Goal: Task Accomplishment & Management: Use online tool/utility

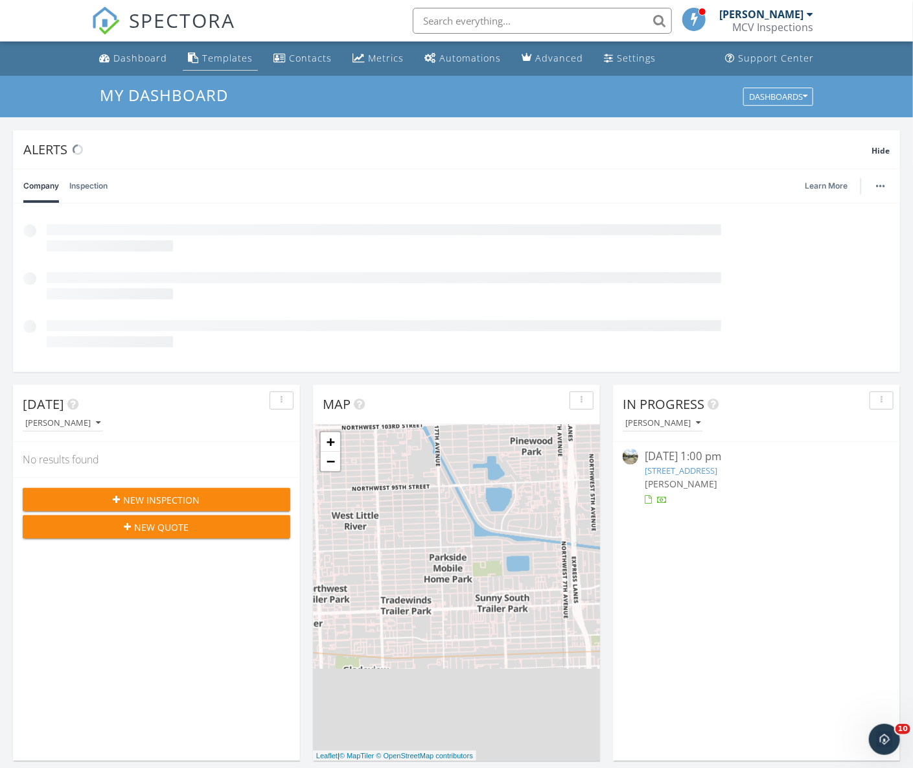
click at [218, 61] on div "Templates" at bounding box center [227, 58] width 51 height 12
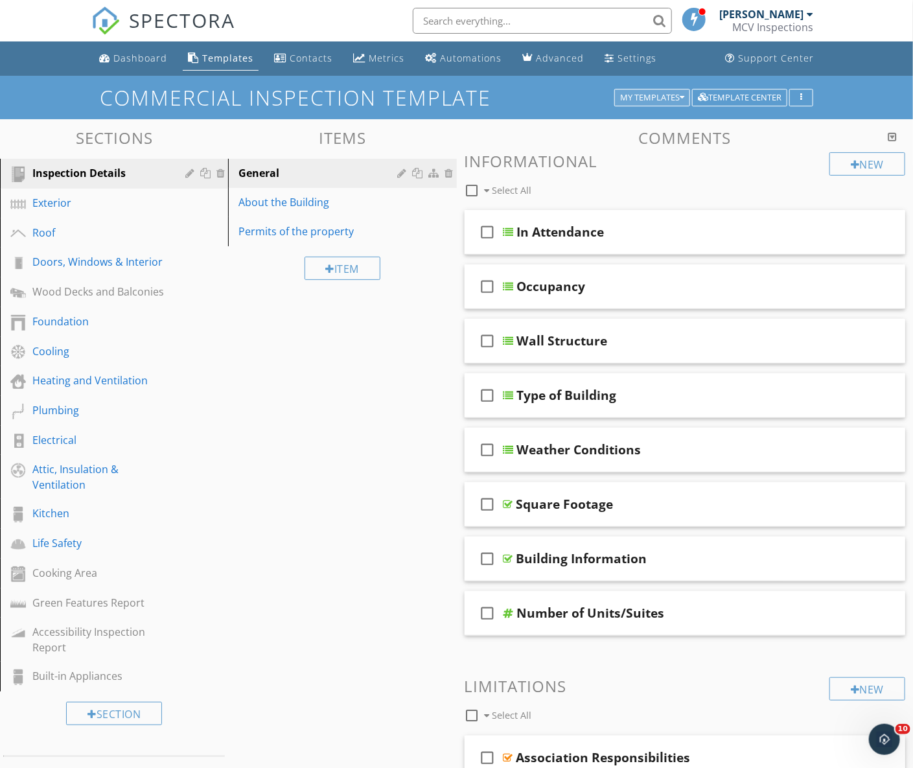
click at [661, 99] on div "My Templates" at bounding box center [652, 97] width 64 height 9
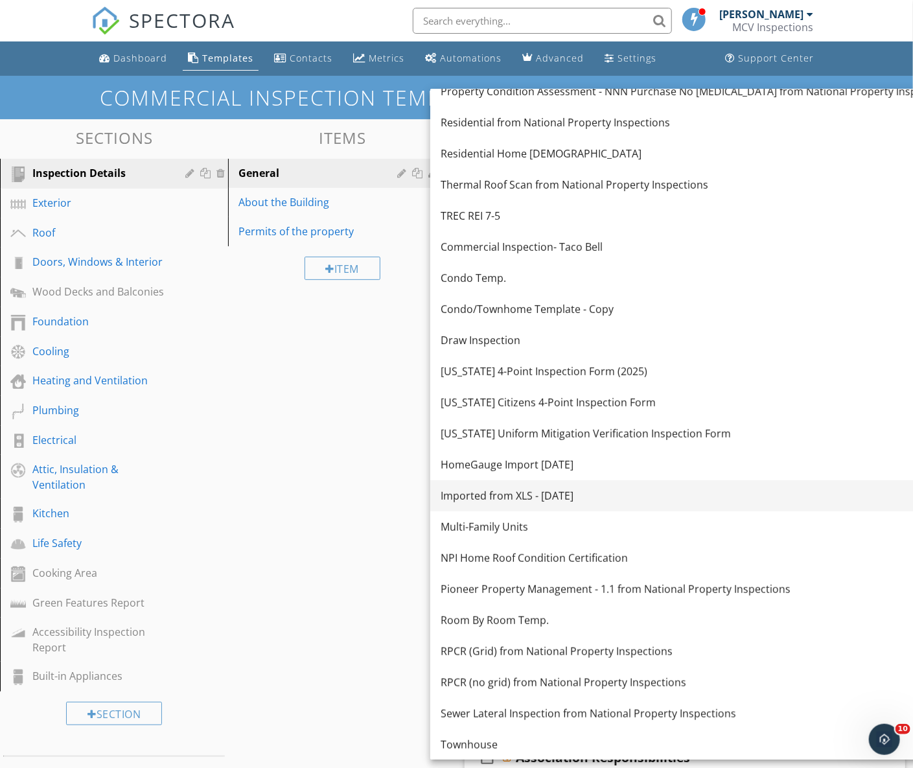
scroll to position [137, 0]
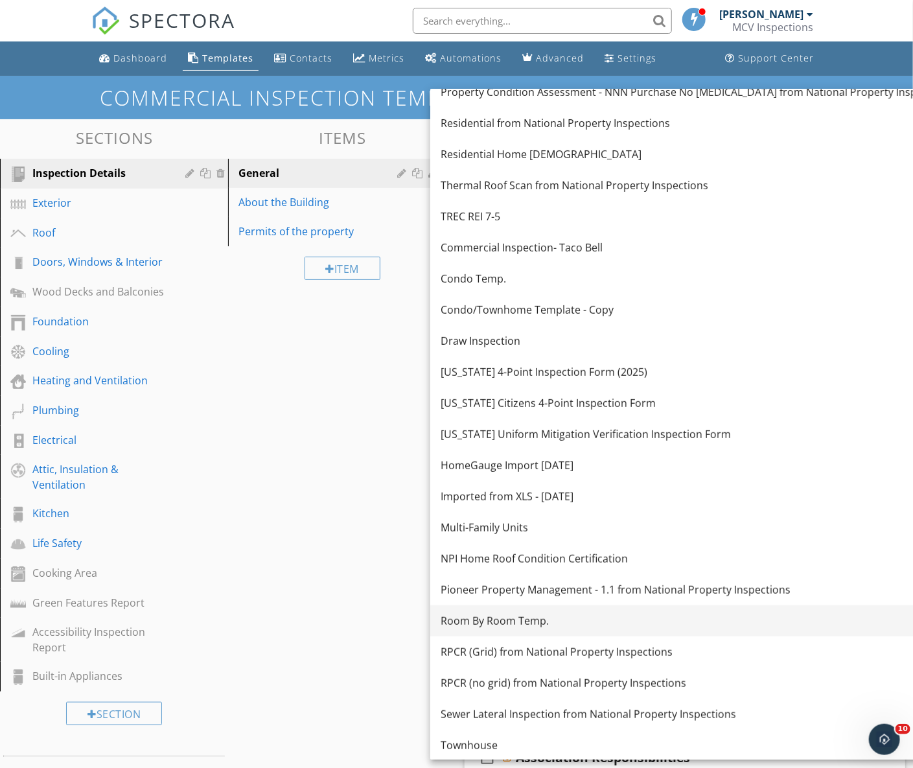
click at [515, 615] on div "Room By Room Temp." at bounding box center [697, 621] width 512 height 16
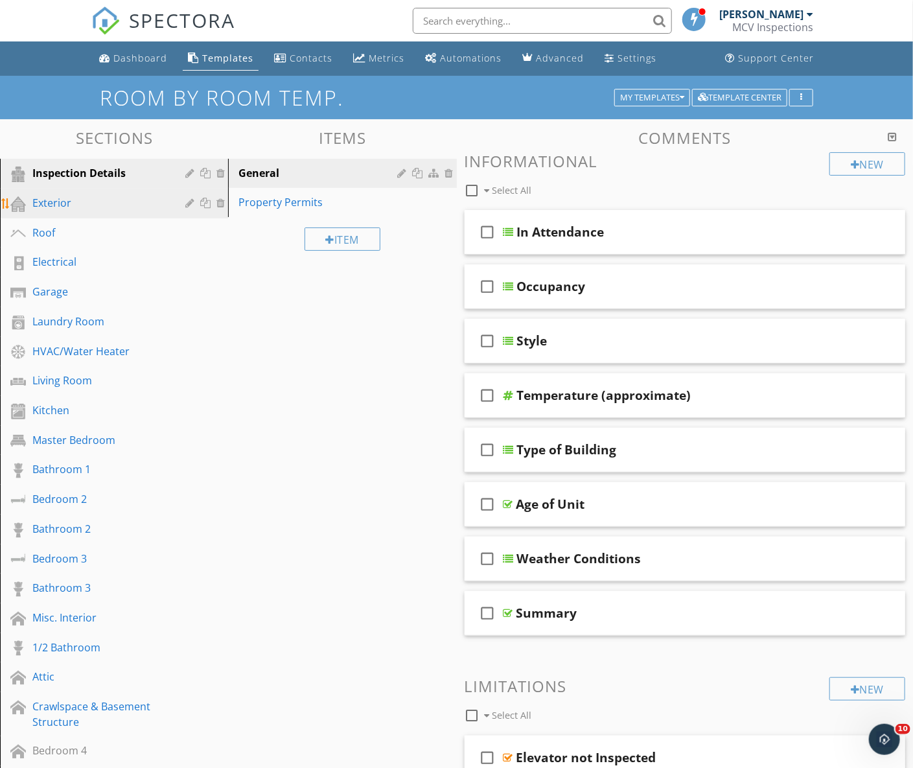
click at [49, 205] on div "Exterior" at bounding box center [99, 203] width 134 height 16
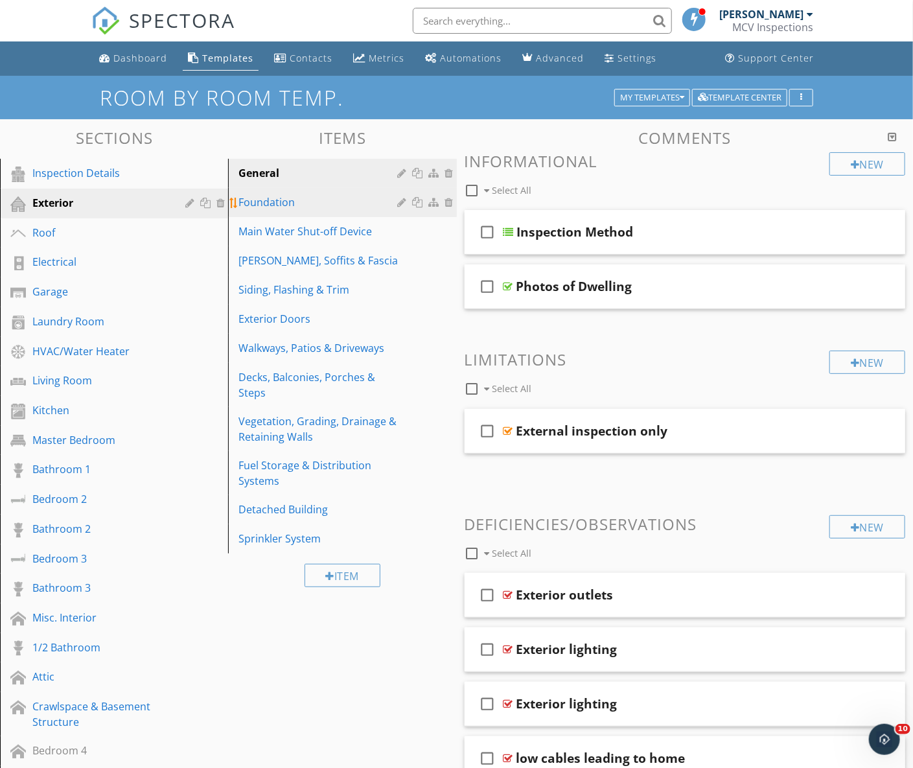
click at [287, 199] on div "Foundation" at bounding box center [320, 202] width 163 height 16
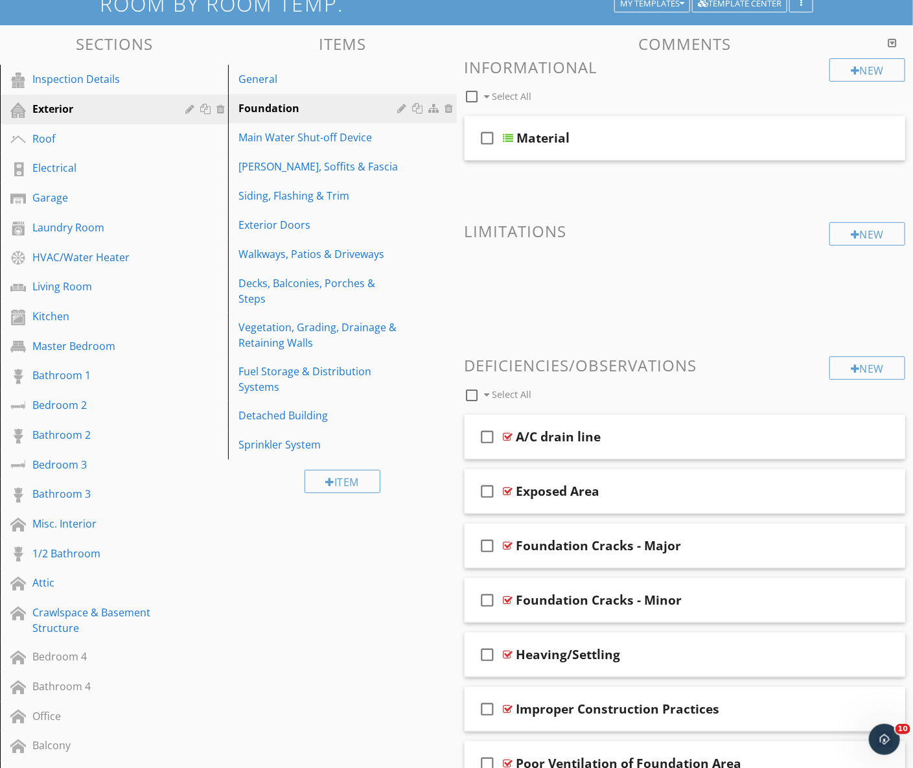
scroll to position [94, 0]
click at [270, 81] on div "General" at bounding box center [320, 79] width 163 height 16
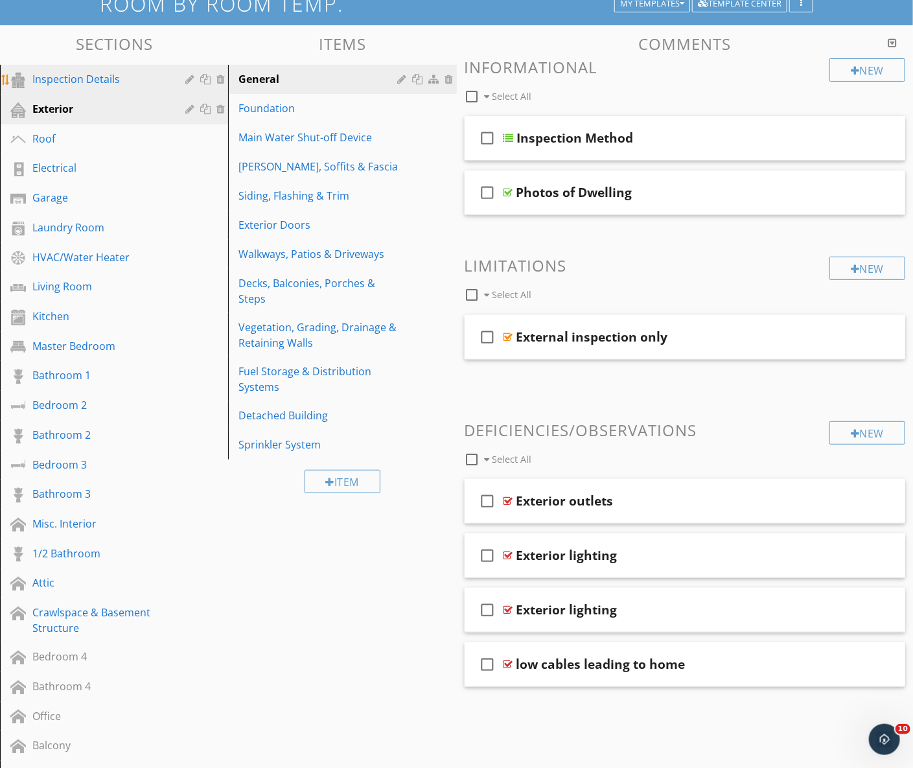
click at [69, 84] on div "Inspection Details" at bounding box center [99, 79] width 134 height 16
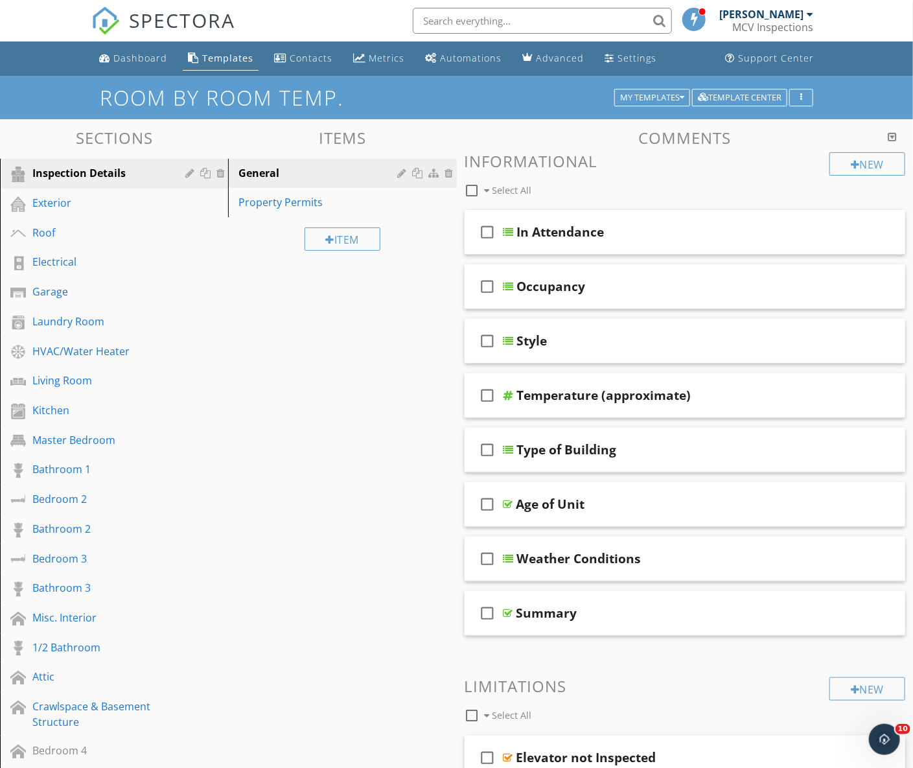
scroll to position [0, 0]
click at [666, 93] on div "My Templates" at bounding box center [652, 97] width 64 height 9
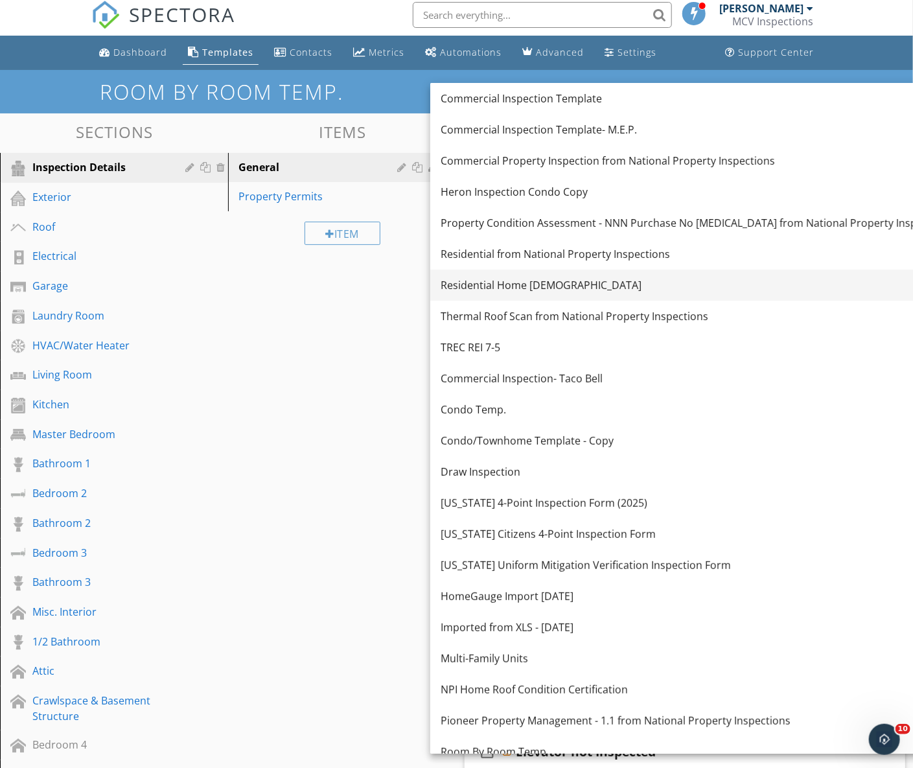
click at [490, 278] on div "Residential Home [DEMOGRAPHIC_DATA]" at bounding box center [697, 285] width 512 height 16
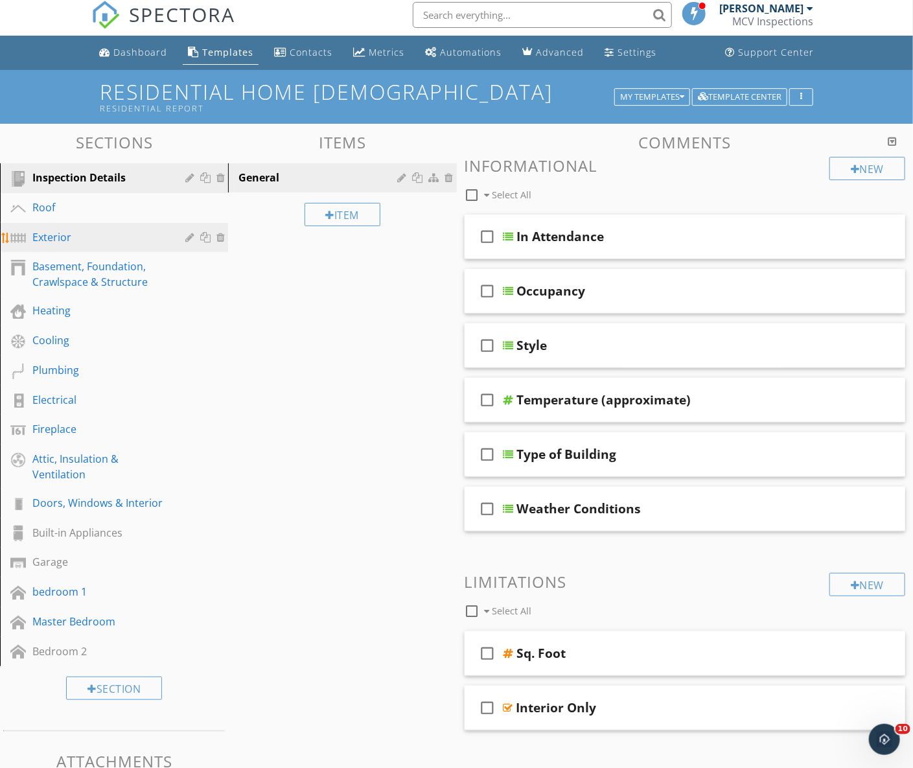
click at [57, 234] on div "Exterior" at bounding box center [99, 237] width 134 height 16
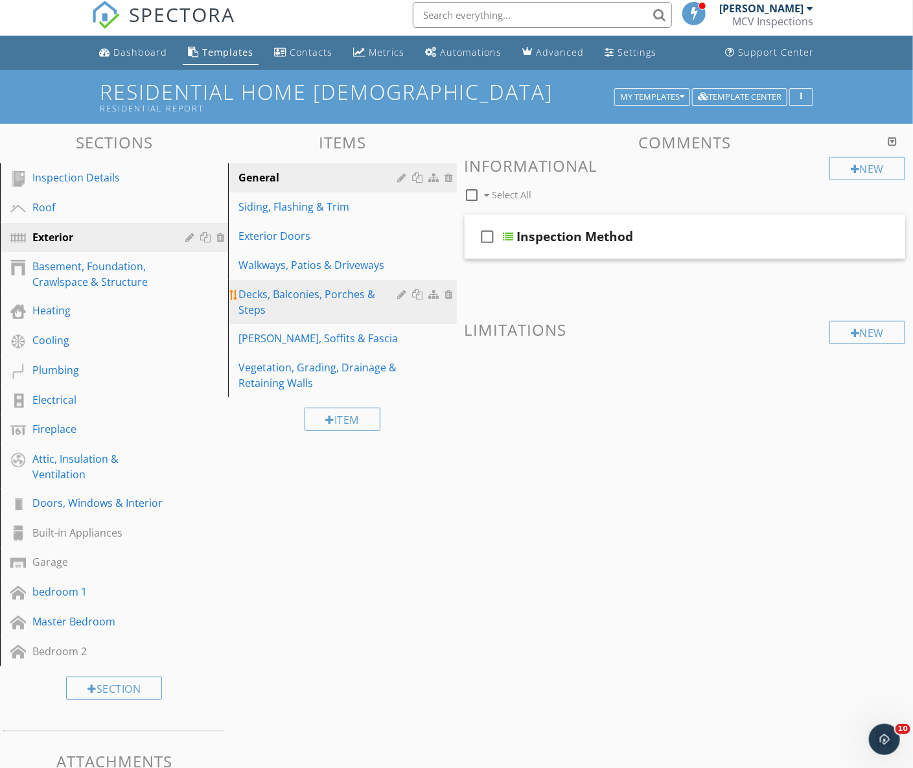
click at [305, 305] on div "Decks, Balconies, Porches & Steps" at bounding box center [320, 302] width 163 height 31
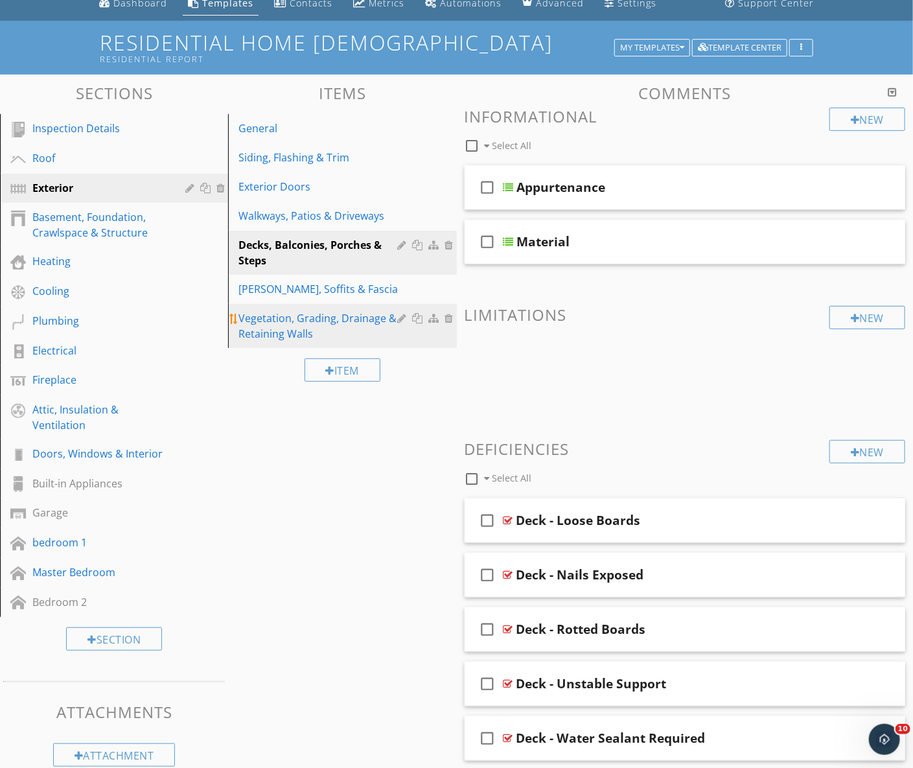
scroll to position [46, 0]
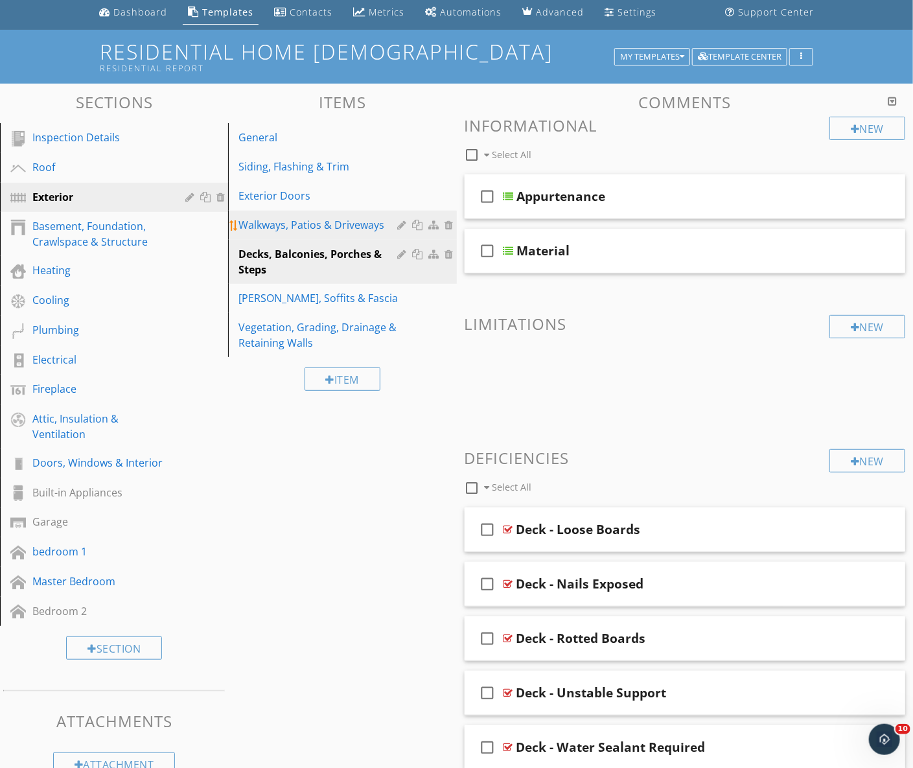
click at [318, 231] on link "Walkways, Patios & Driveways" at bounding box center [344, 225] width 224 height 29
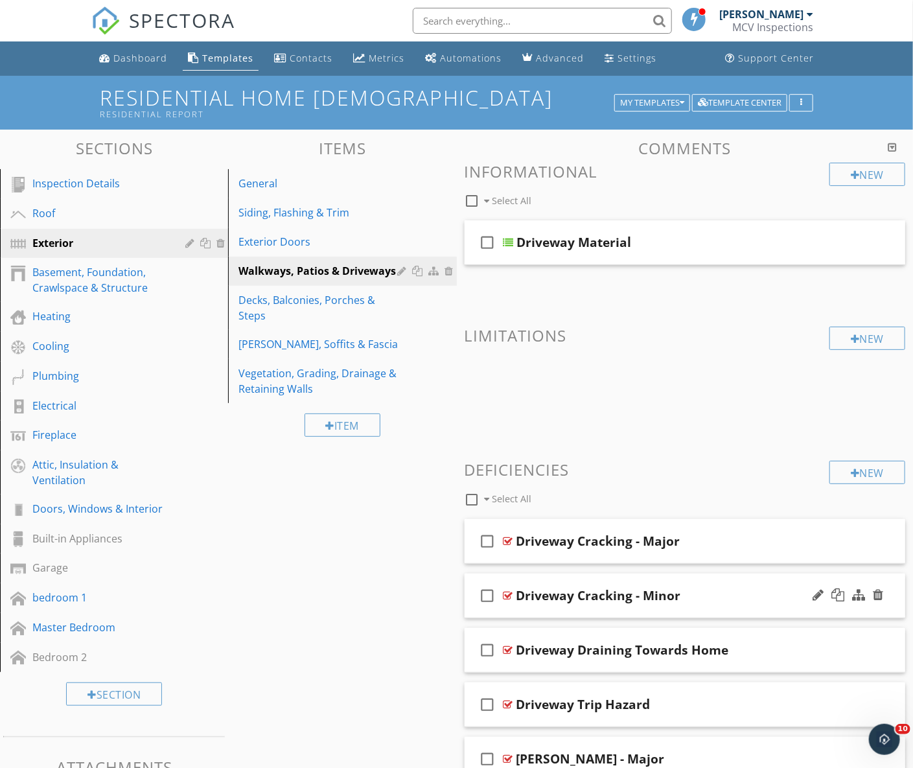
scroll to position [0, 0]
click at [810, 100] on button "button" at bounding box center [802, 103] width 24 height 18
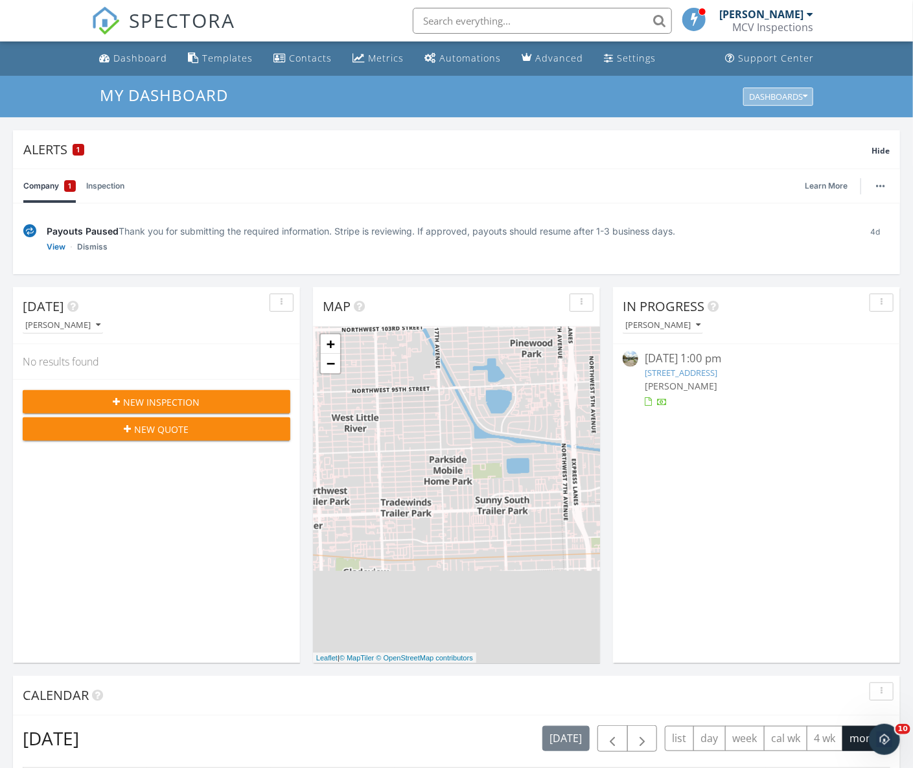
click at [801, 97] on div "Dashboards" at bounding box center [778, 96] width 58 height 9
click at [803, 19] on div "[PERSON_NAME]" at bounding box center [762, 14] width 84 height 13
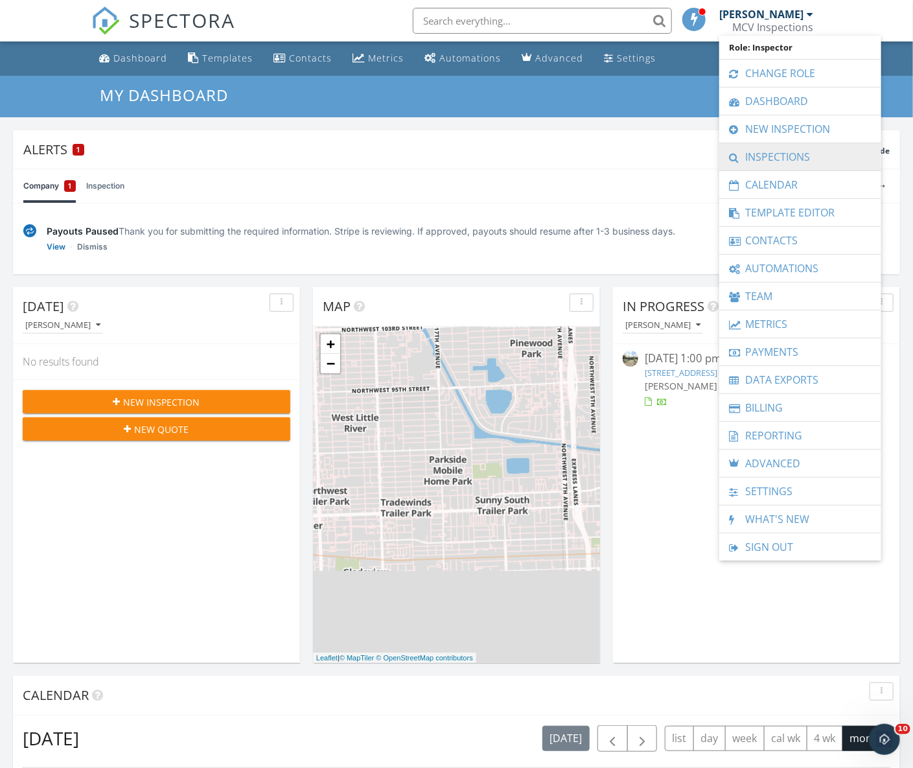
click at [792, 154] on link "Inspections" at bounding box center [800, 156] width 149 height 27
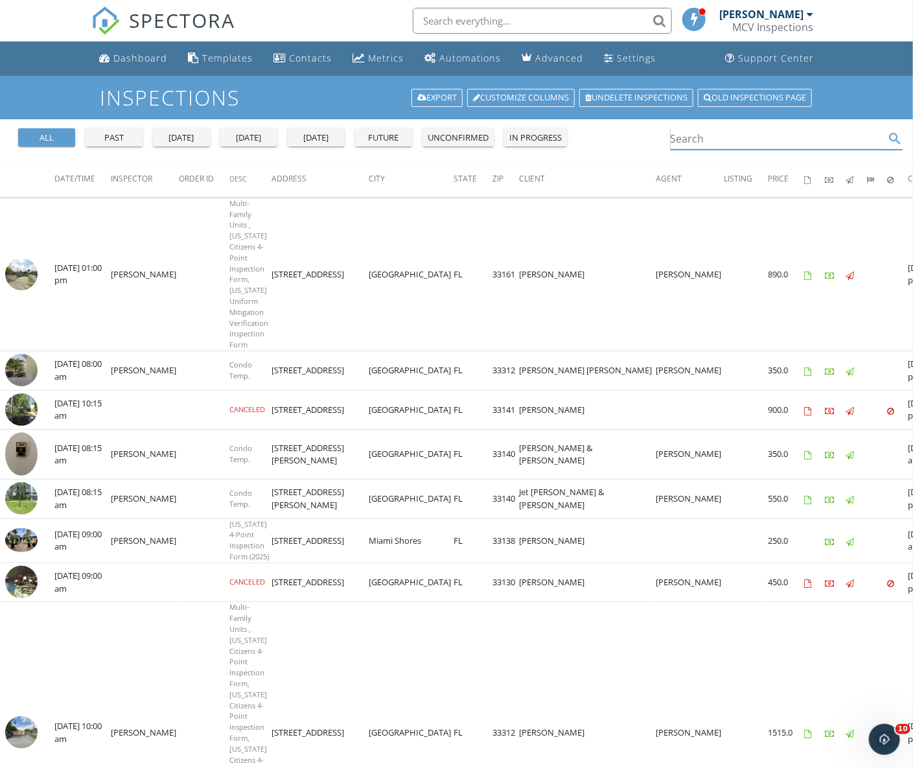
click at [734, 141] on input "Search" at bounding box center [778, 138] width 215 height 21
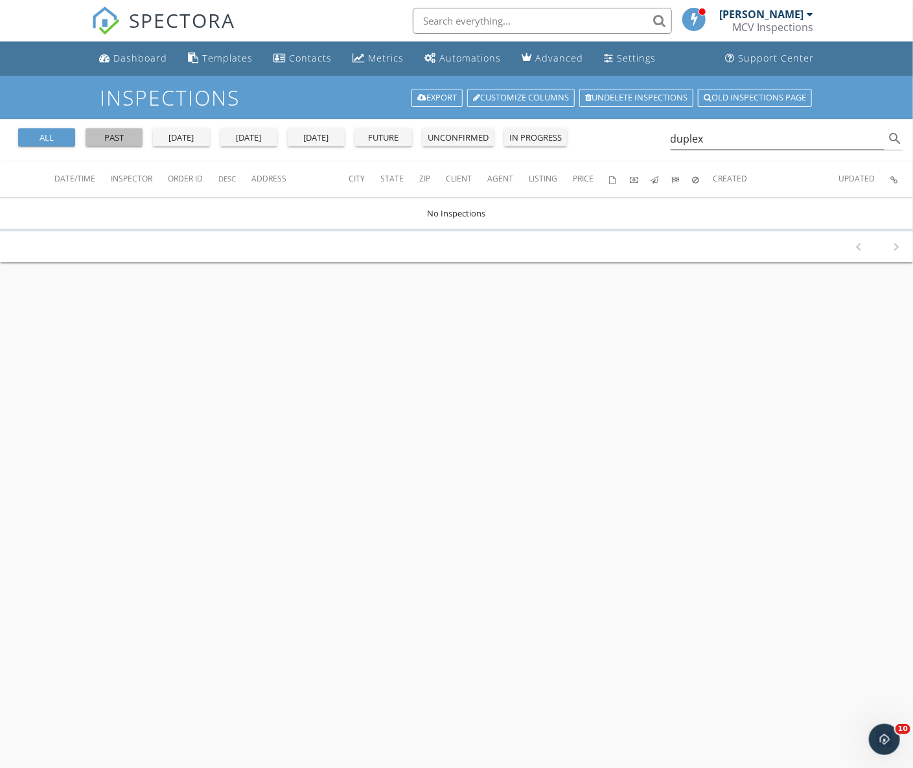
click at [113, 137] on div "past" at bounding box center [114, 138] width 47 height 13
click at [741, 140] on input "duplex" at bounding box center [778, 138] width 215 height 21
type input "d"
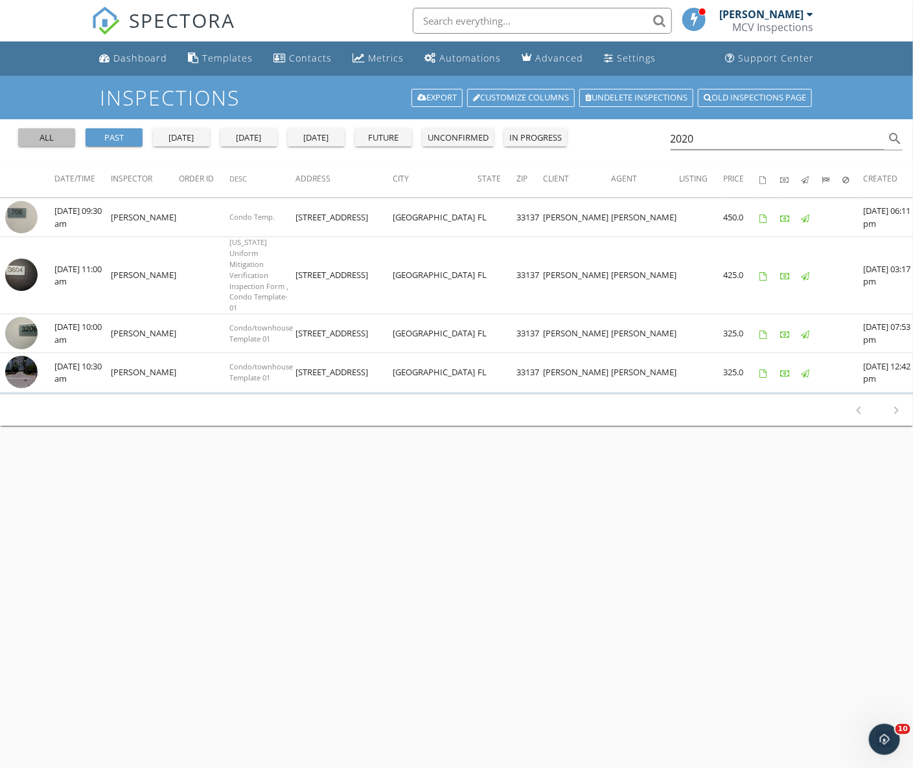
click at [50, 132] on div "all" at bounding box center [46, 138] width 47 height 13
click at [744, 139] on input "2020" at bounding box center [778, 138] width 215 height 21
type input "2"
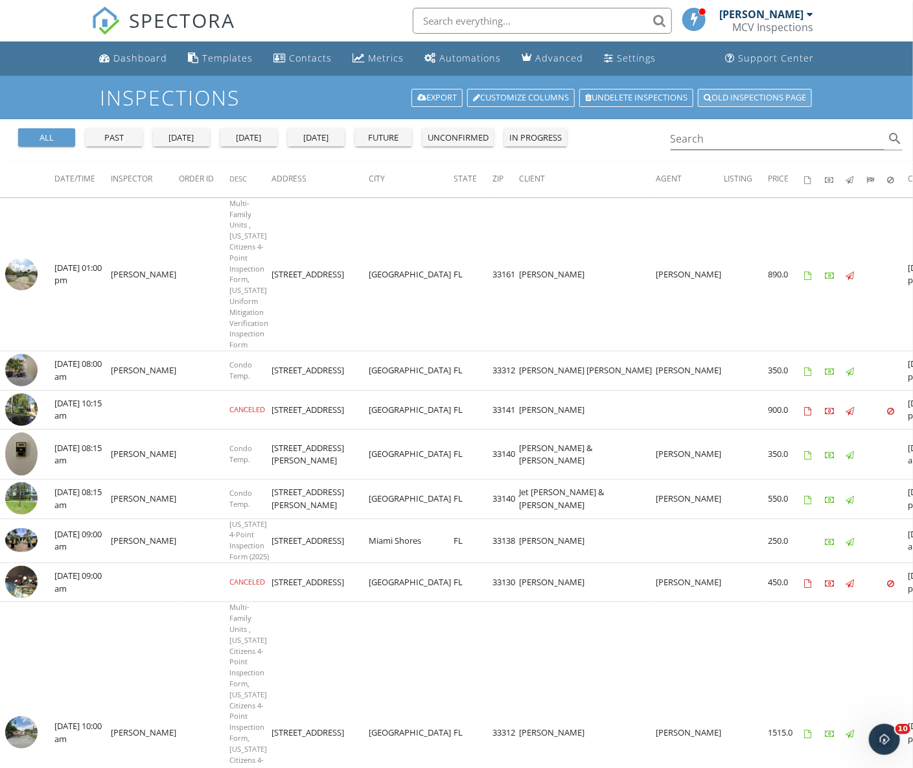
click at [766, 94] on link "Old inspections page" at bounding box center [755, 98] width 114 height 18
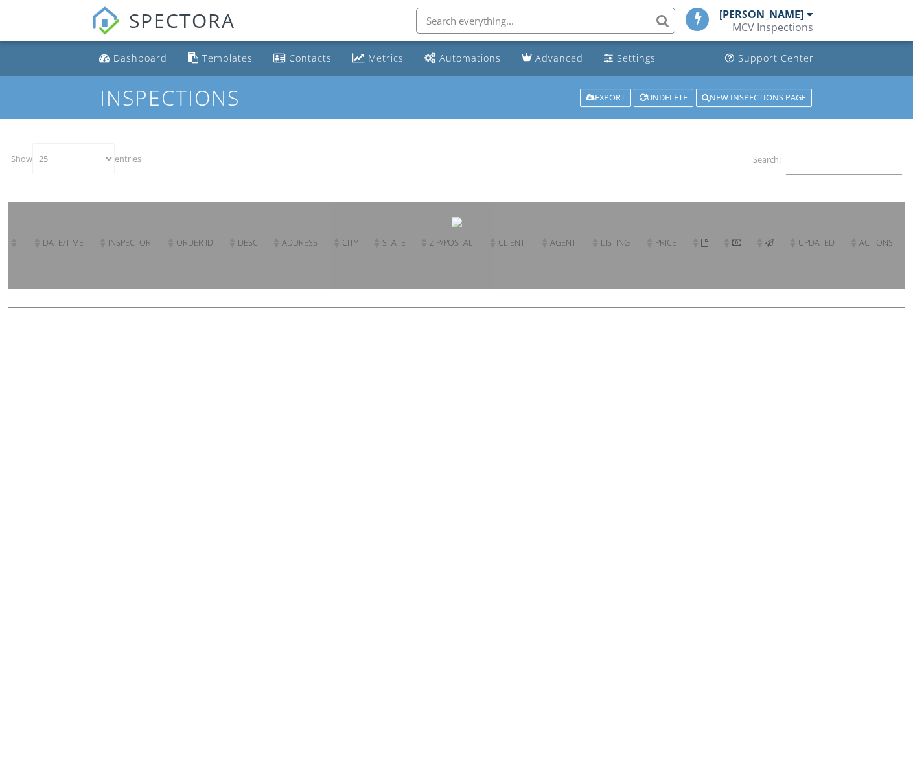
select select "25"
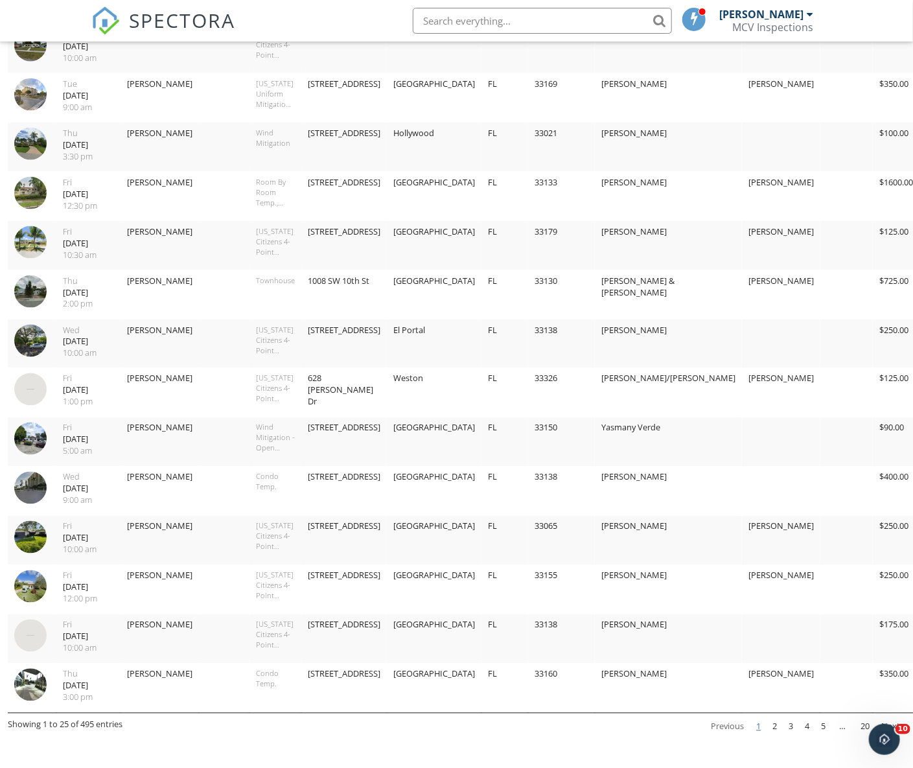
scroll to position [744, 0]
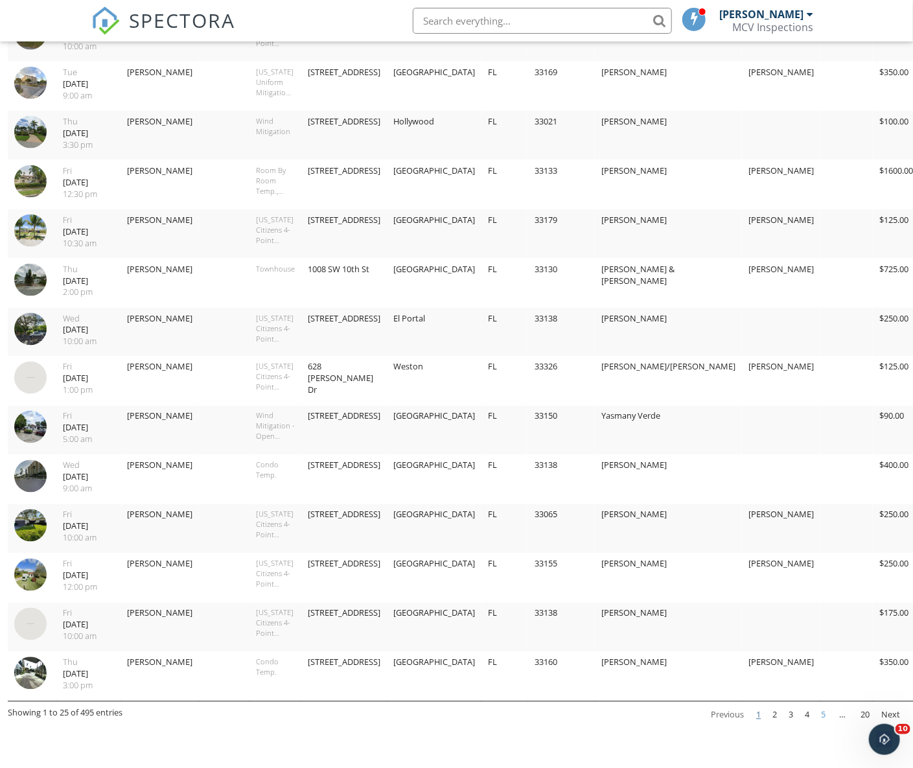
click at [823, 707] on link "5" at bounding box center [823, 716] width 15 height 22
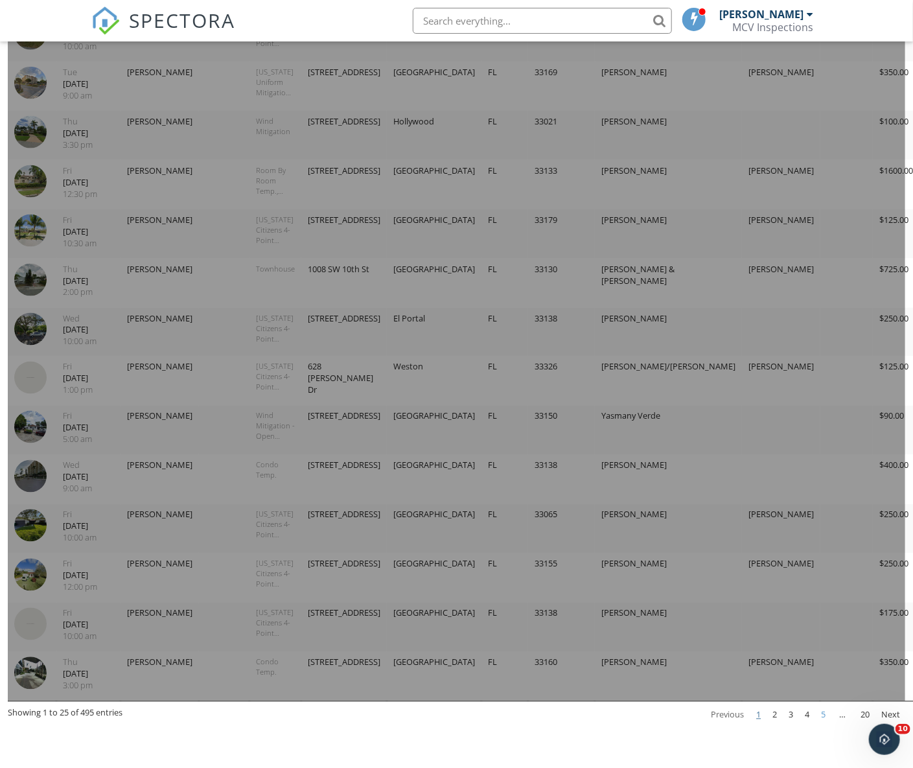
scroll to position [696, 0]
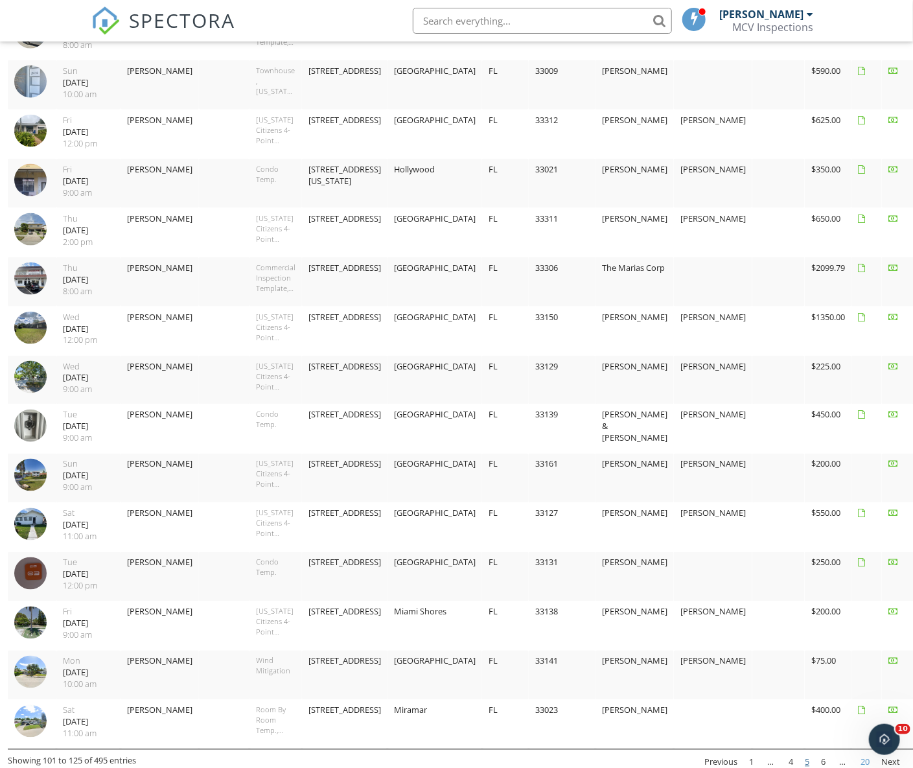
click at [863, 757] on link "20" at bounding box center [865, 763] width 19 height 22
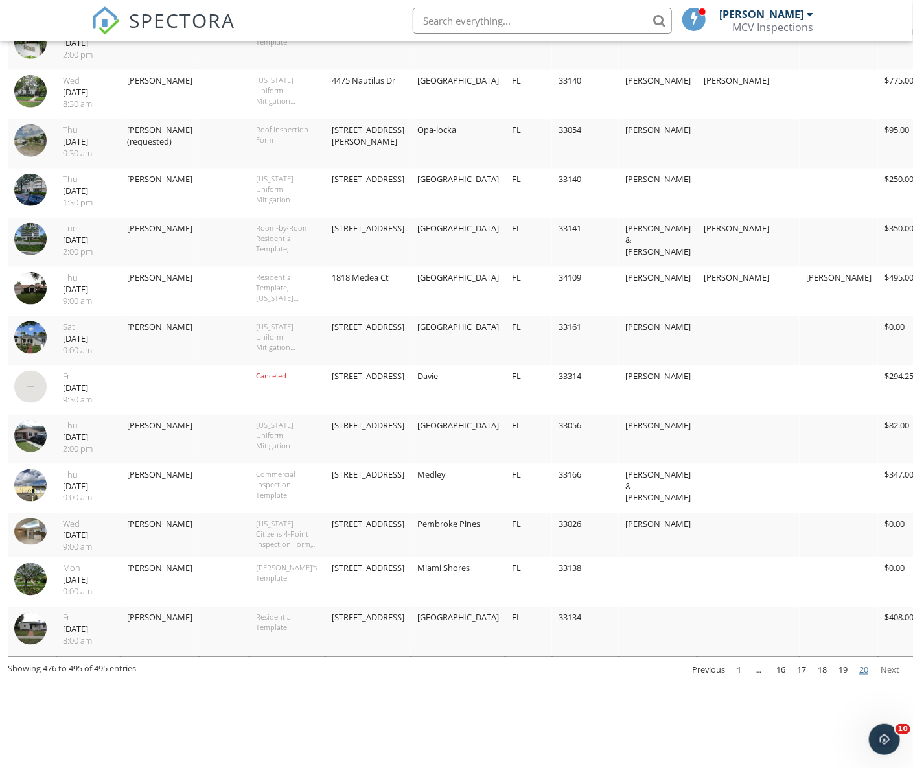
scroll to position [539, 0]
click at [891, 673] on link "Next" at bounding box center [890, 670] width 30 height 23
click at [893, 674] on link "Next" at bounding box center [890, 670] width 30 height 23
click at [840, 672] on link "19" at bounding box center [843, 671] width 19 height 22
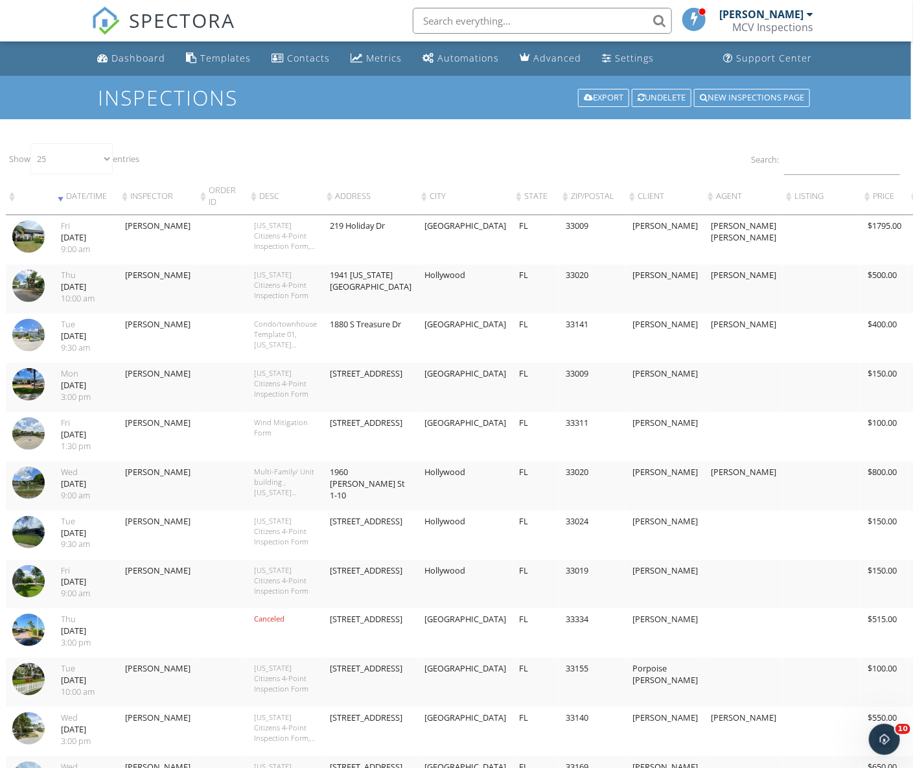
scroll to position [0, 2]
click at [852, 174] on label "Search:" at bounding box center [825, 159] width 149 height 32
click at [852, 174] on input "Search:" at bounding box center [842, 159] width 116 height 32
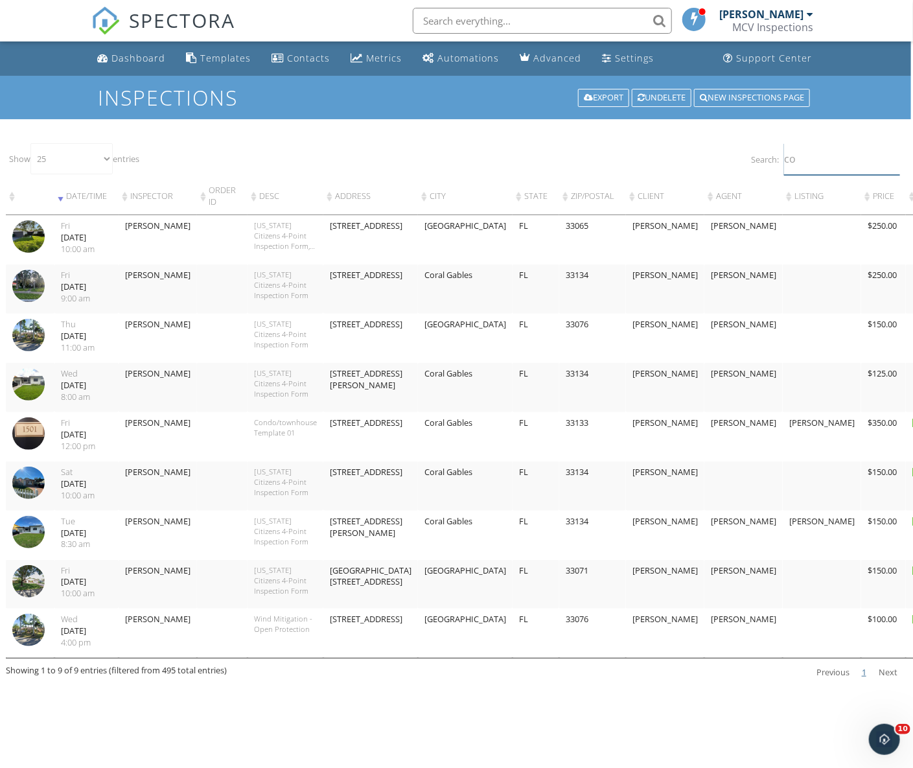
type input "c"
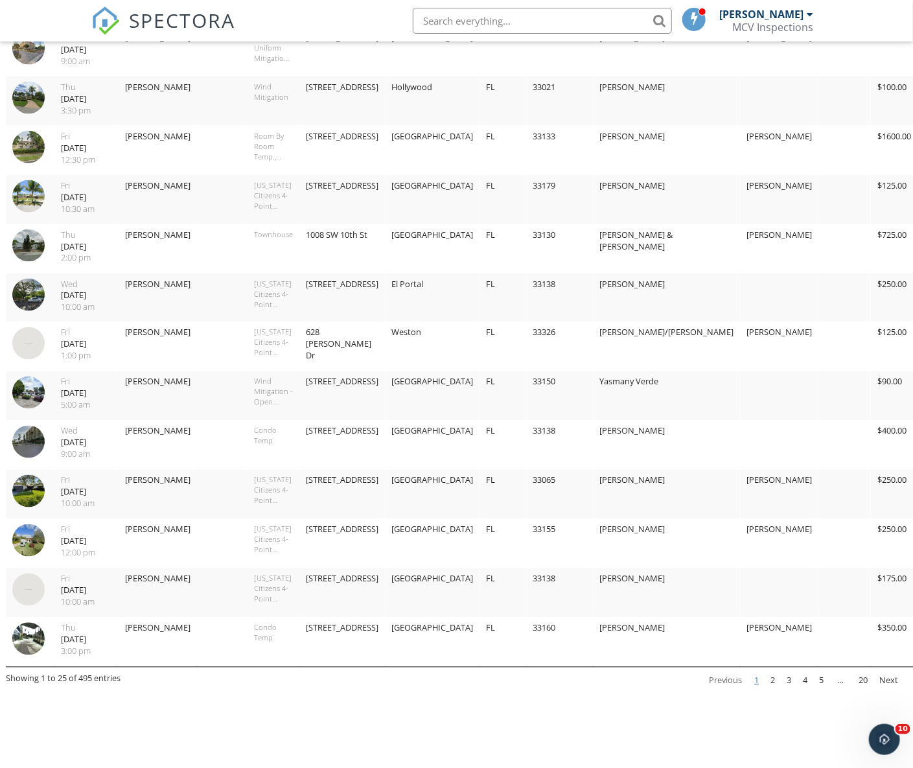
scroll to position [778, 2]
click at [863, 672] on link "20" at bounding box center [863, 682] width 19 height 22
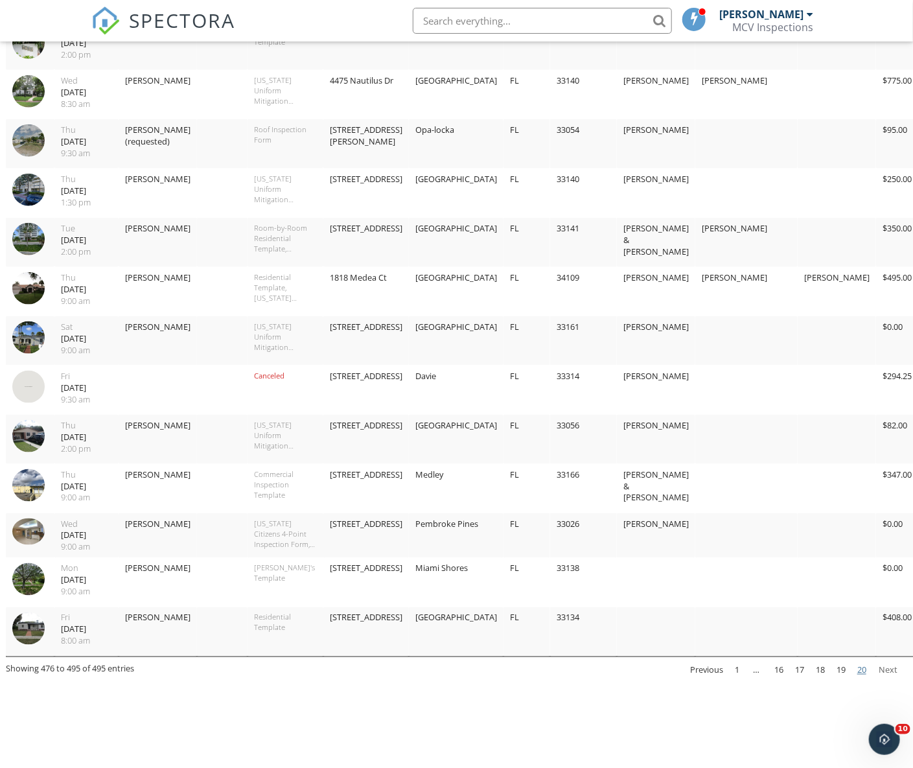
scroll to position [497, 2]
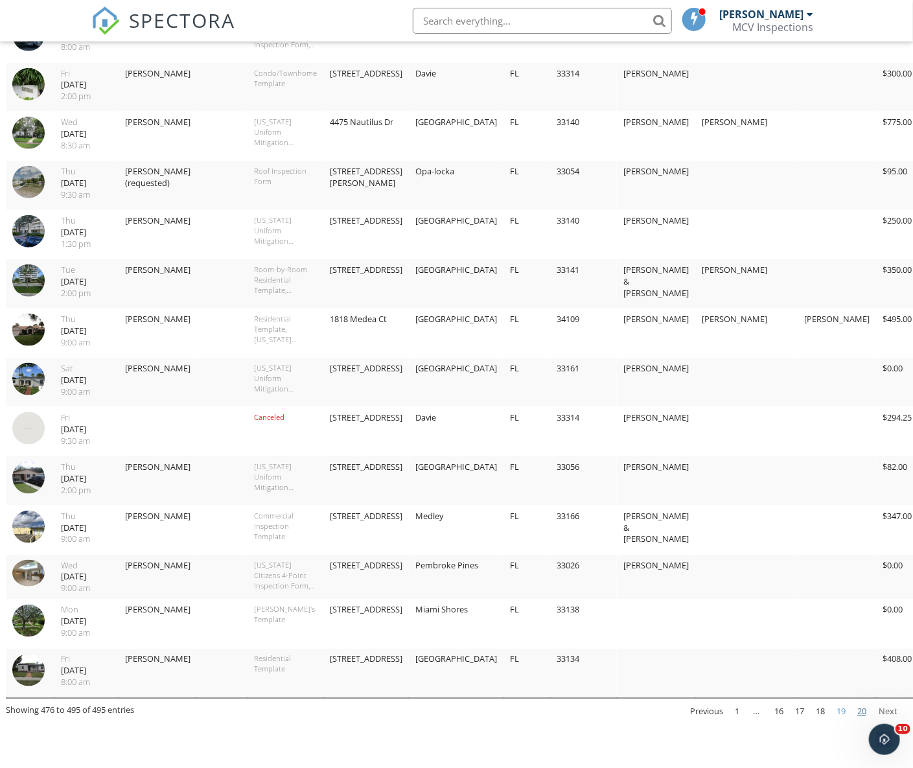
click at [843, 714] on link "19" at bounding box center [841, 712] width 19 height 22
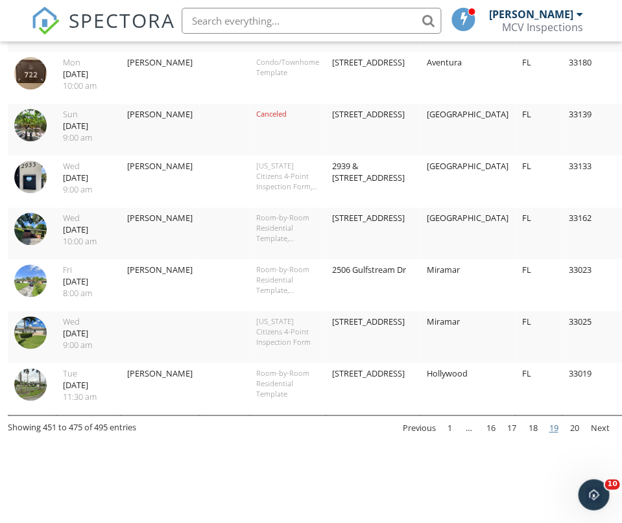
scroll to position [1102, 0]
click at [534, 429] on link "18" at bounding box center [532, 428] width 19 height 22
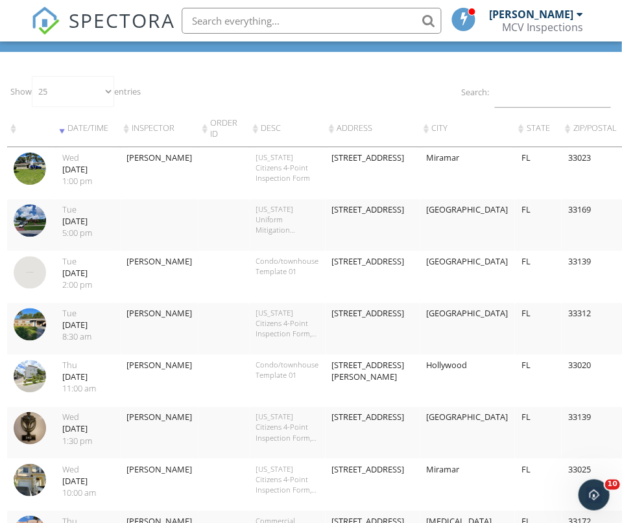
scroll to position [64, 1]
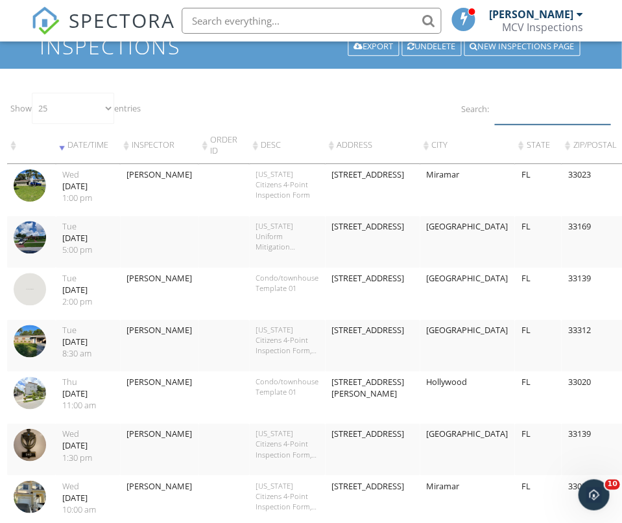
click at [513, 111] on input "Search:" at bounding box center [552, 109] width 116 height 32
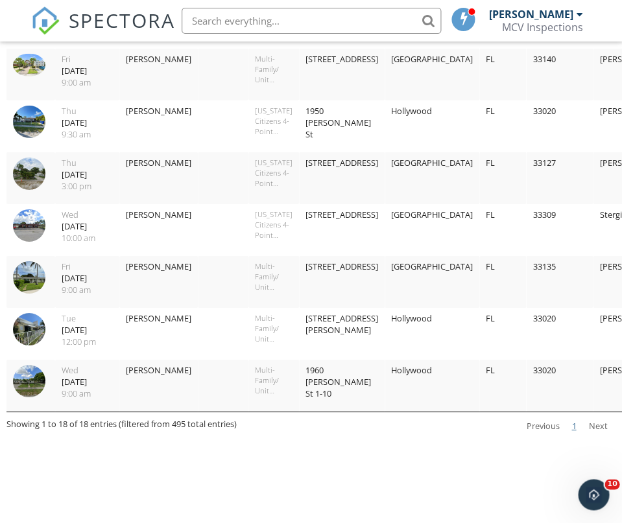
scroll to position [749, 0]
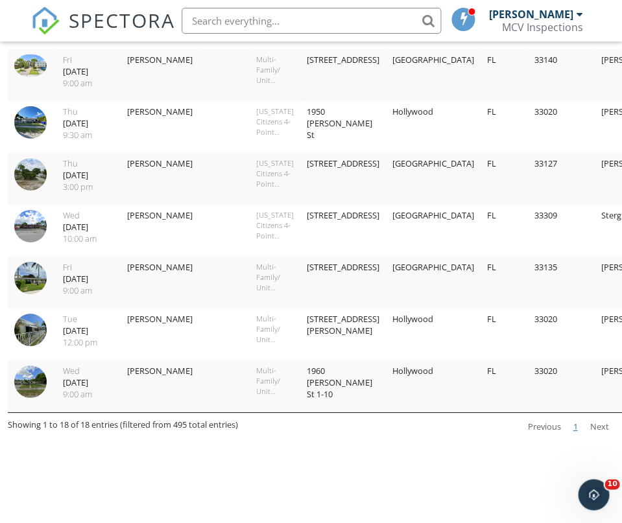
click at [601, 422] on link "Next" at bounding box center [598, 427] width 30 height 23
click at [602, 428] on link "Next" at bounding box center [598, 427] width 30 height 23
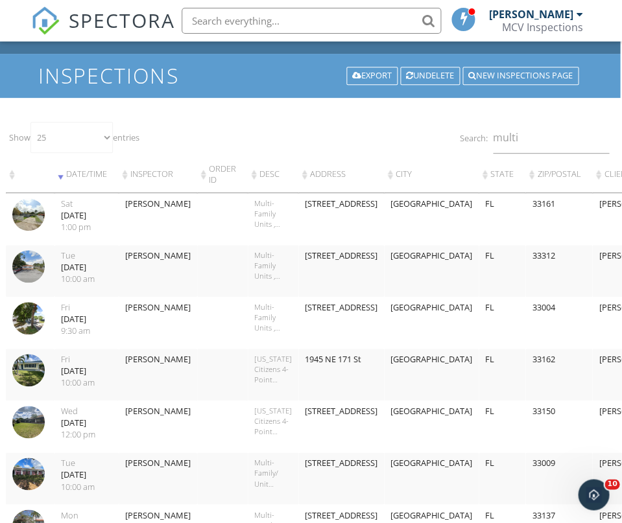
scroll to position [34, 3]
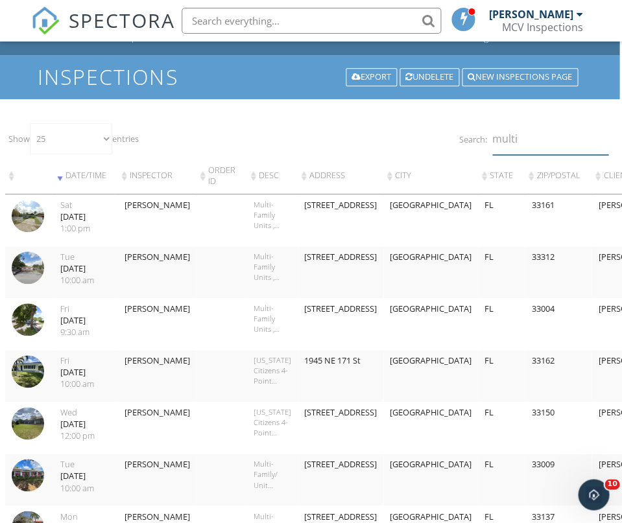
click at [534, 137] on input "multi" at bounding box center [550, 139] width 116 height 32
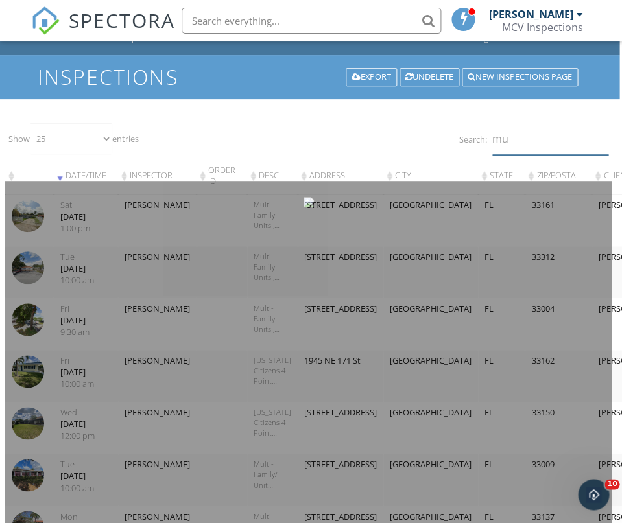
type input "m"
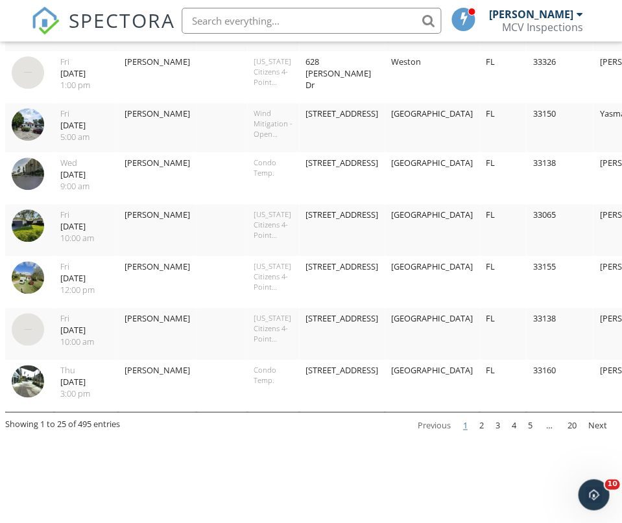
scroll to position [1110, 3]
click at [571, 427] on link "20" at bounding box center [570, 426] width 19 height 22
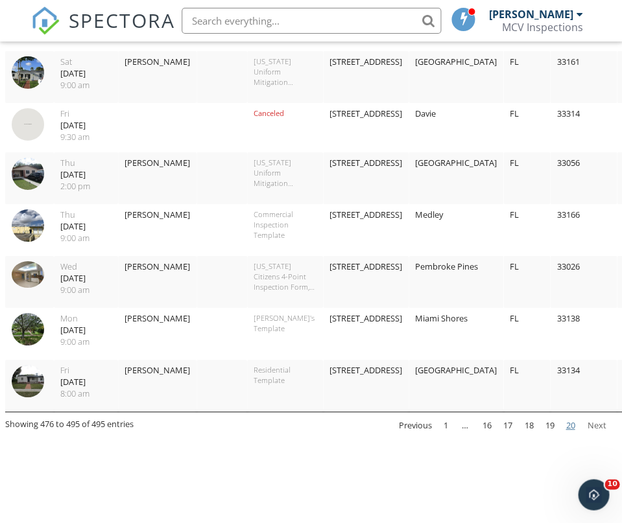
scroll to position [855, 3]
click at [531, 425] on link "18" at bounding box center [528, 426] width 19 height 22
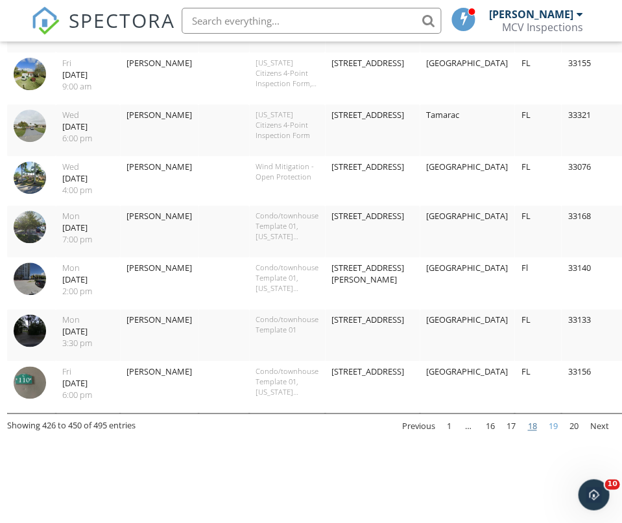
scroll to position [1125, 1]
click at [510, 428] on link "17" at bounding box center [510, 427] width 19 height 22
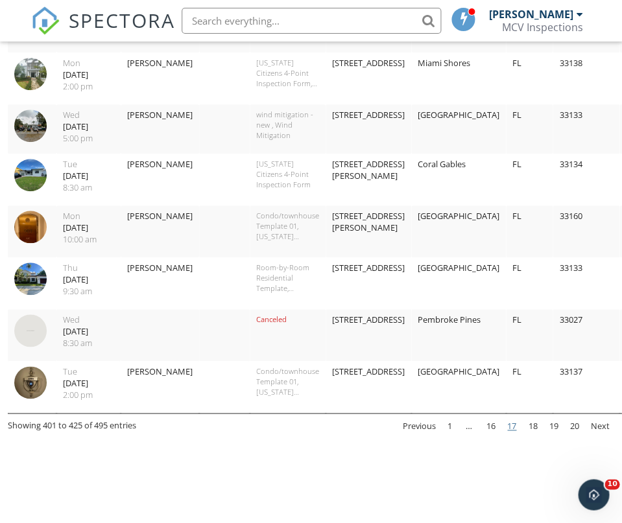
scroll to position [1108, 0]
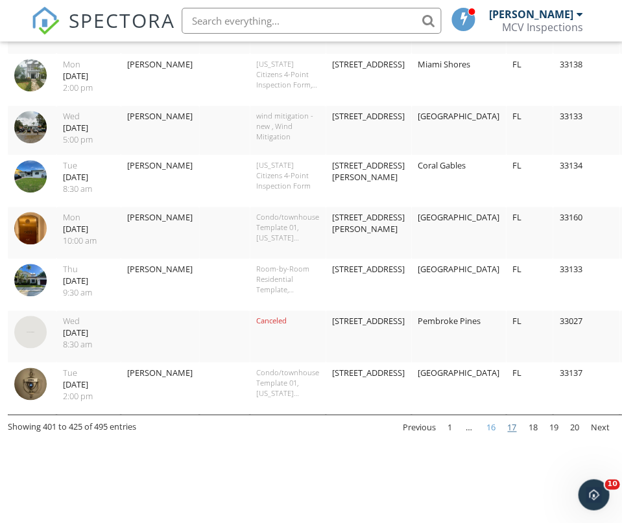
click at [494, 430] on link "16" at bounding box center [490, 428] width 19 height 22
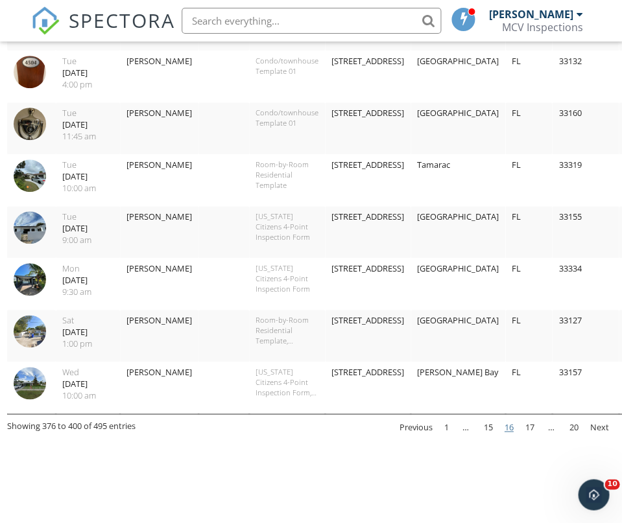
scroll to position [1111, 0]
click at [36, 381] on img at bounding box center [30, 383] width 32 height 32
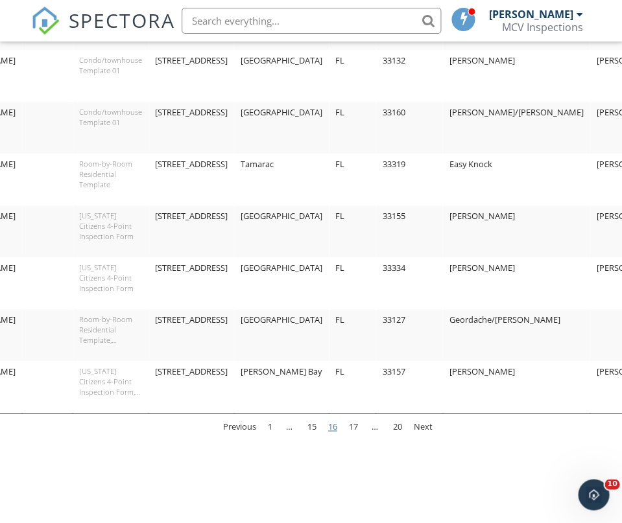
scroll to position [1111, 177]
click at [394, 424] on link "20" at bounding box center [396, 428] width 19 height 22
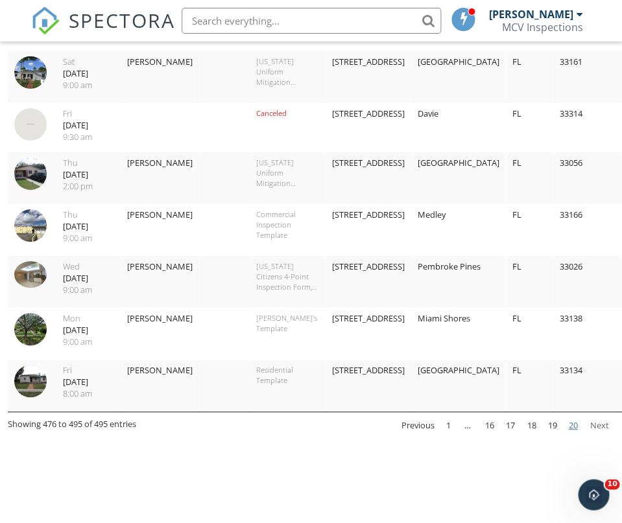
scroll to position [855, 0]
click at [553, 427] on link "19" at bounding box center [551, 426] width 19 height 22
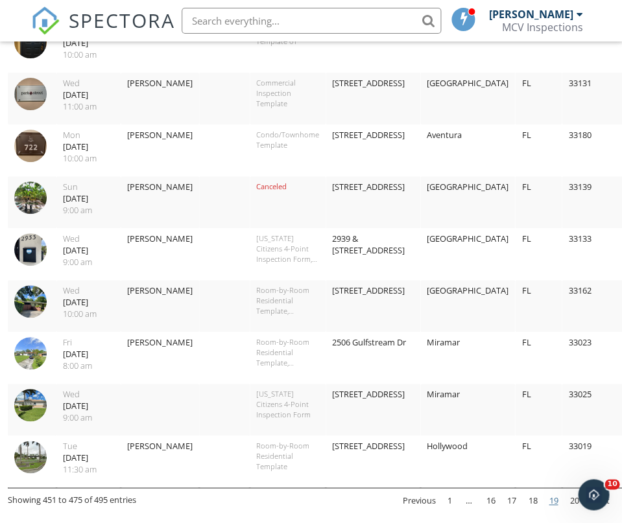
scroll to position [1025, 0]
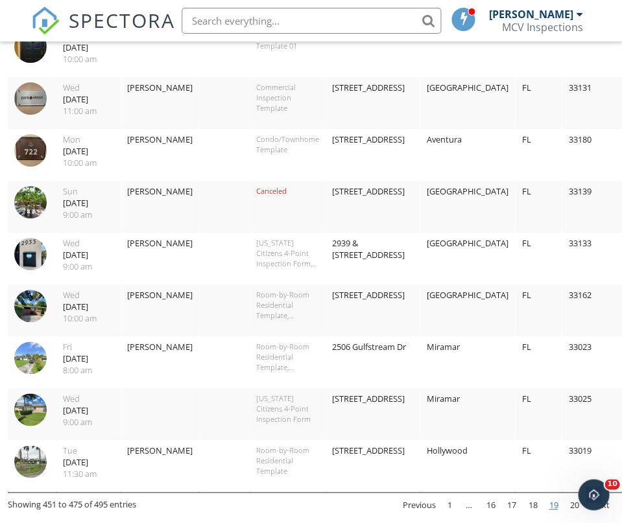
click at [27, 246] on img at bounding box center [30, 254] width 32 height 32
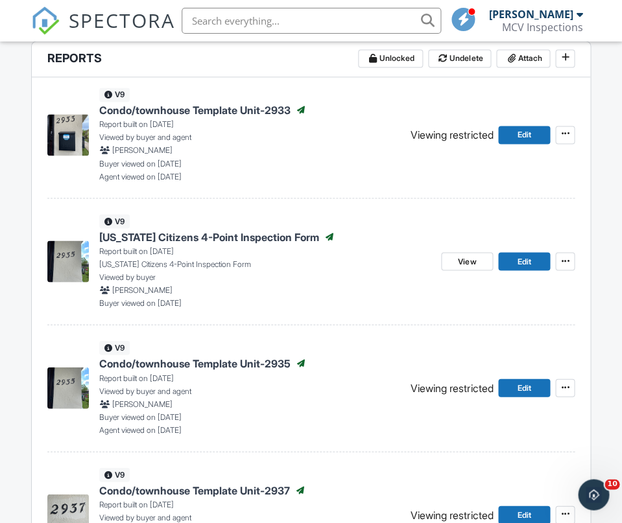
scroll to position [353, 0]
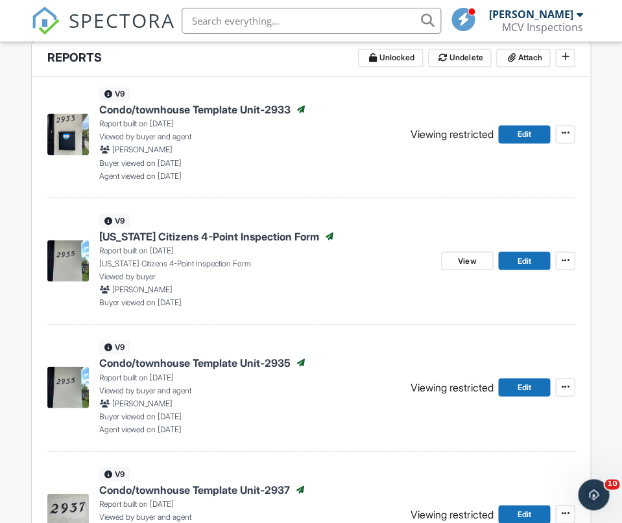
click at [233, 108] on span "Condo/townhouse Template Unit-2933" at bounding box center [194, 109] width 191 height 14
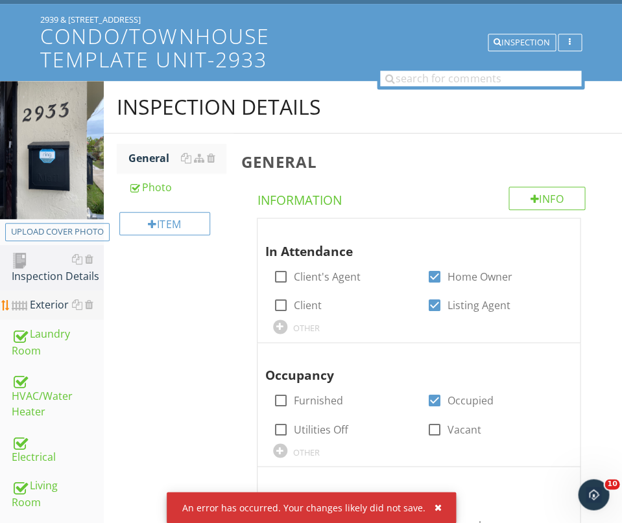
scroll to position [87, 0]
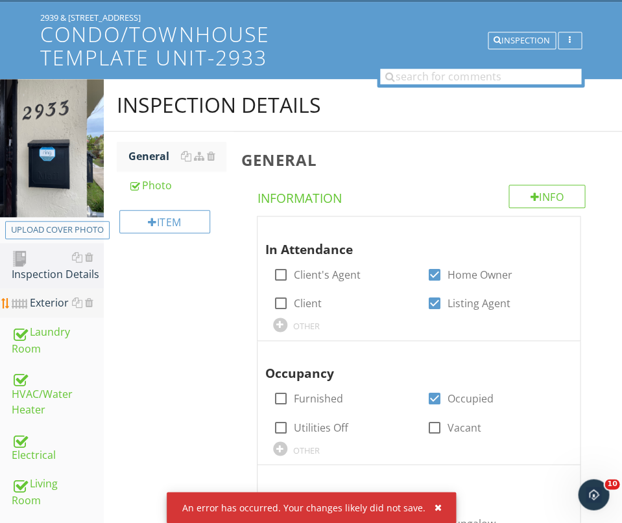
click at [50, 301] on div "Exterior" at bounding box center [58, 303] width 92 height 17
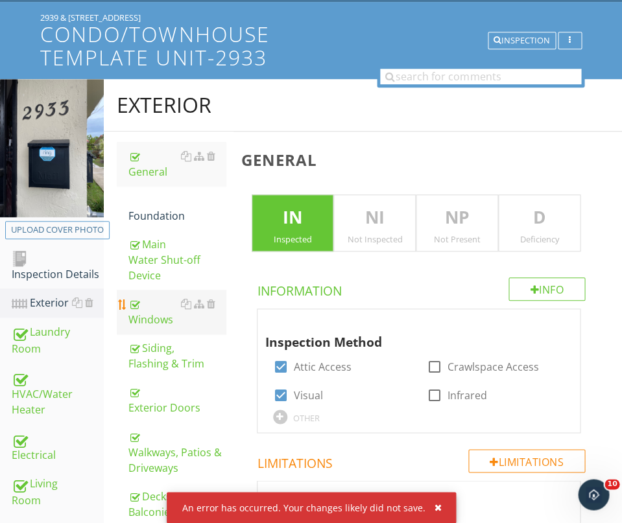
click at [157, 305] on div "Windows" at bounding box center [176, 311] width 97 height 31
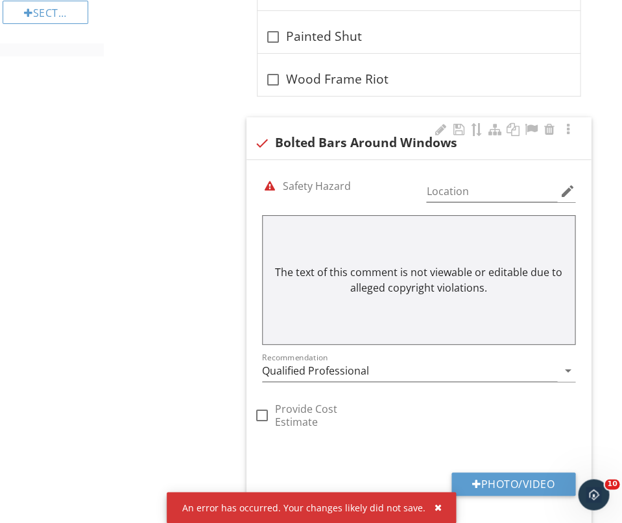
scroll to position [905, 0]
